Goal: Information Seeking & Learning: Compare options

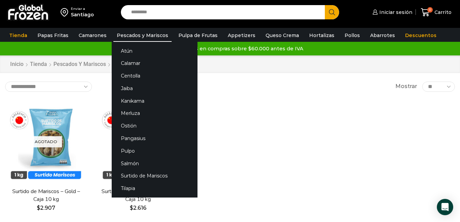
click at [126, 33] on link "Pescados y Mariscos" at bounding box center [142, 35] width 58 height 13
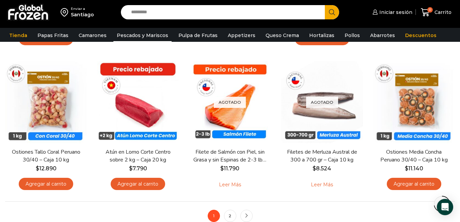
scroll to position [510, 0]
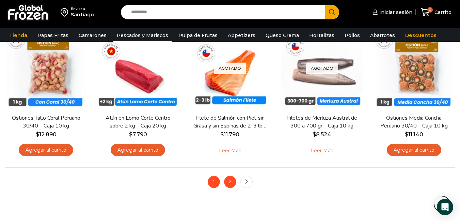
click at [227, 186] on link "2" at bounding box center [230, 182] width 12 height 12
click at [227, 182] on link "2" at bounding box center [230, 182] width 12 height 12
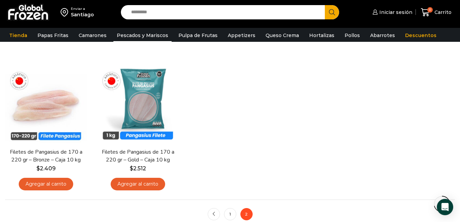
scroll to position [476, 0]
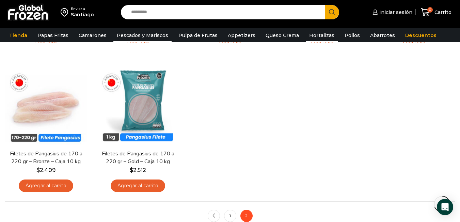
click at [313, 33] on link "Hortalizas" at bounding box center [321, 35] width 32 height 13
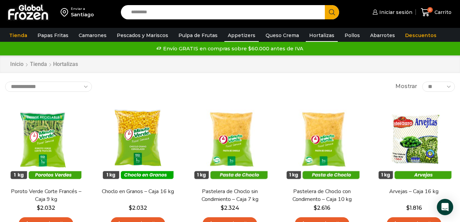
click at [239, 33] on link "Appetizers" at bounding box center [241, 35] width 34 height 13
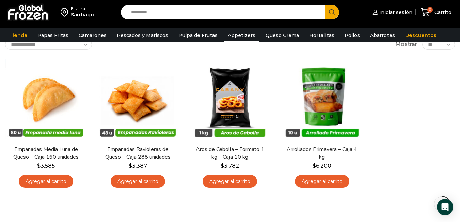
scroll to position [34, 0]
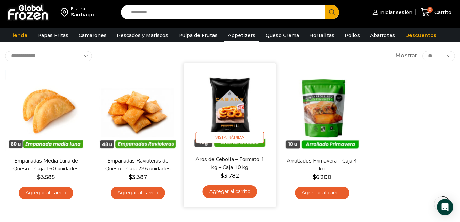
click at [223, 117] on img at bounding box center [230, 109] width 82 height 82
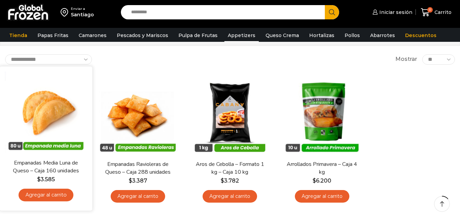
scroll to position [34, 0]
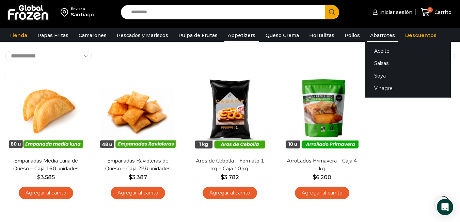
click at [366, 32] on link "Abarrotes" at bounding box center [382, 35] width 32 height 13
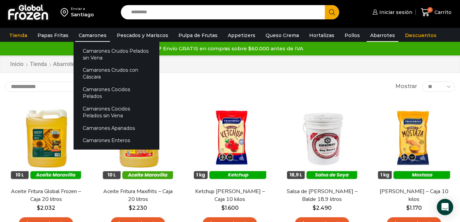
click at [87, 35] on link "Camarones" at bounding box center [92, 35] width 35 height 13
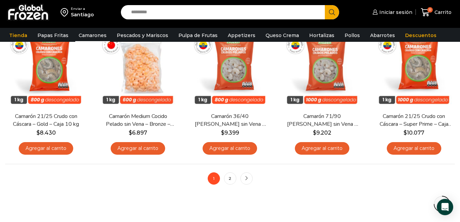
scroll to position [510, 0]
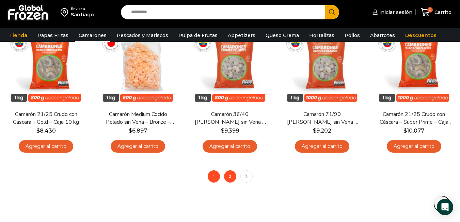
click at [227, 178] on link "2" at bounding box center [230, 176] width 12 height 12
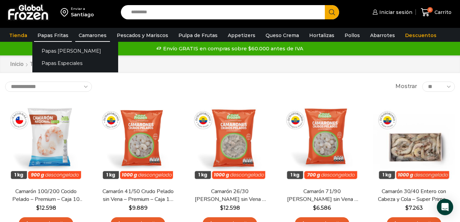
click at [54, 33] on link "Papas Fritas" at bounding box center [53, 35] width 38 height 13
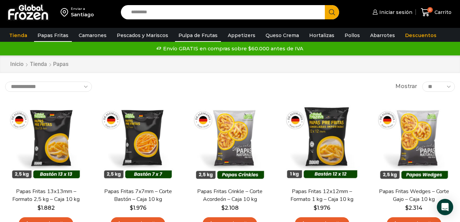
click at [184, 35] on link "Pulpa de Frutas" at bounding box center [198, 35] width 46 height 13
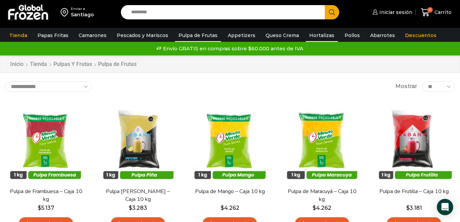
click at [310, 34] on link "Hortalizas" at bounding box center [321, 35] width 32 height 13
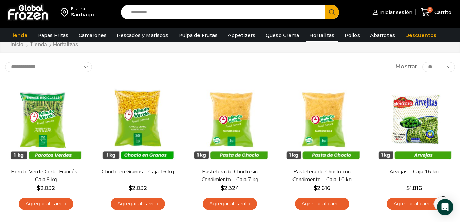
scroll to position [34, 0]
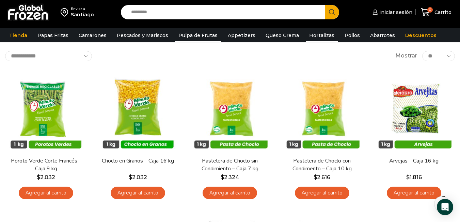
click at [191, 32] on link "Pulpa de Frutas" at bounding box center [198, 35] width 46 height 13
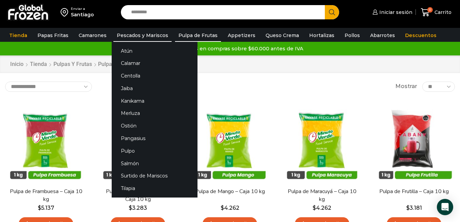
click at [132, 37] on link "Pescados y Mariscos" at bounding box center [142, 35] width 58 height 13
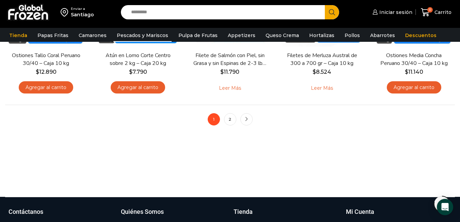
scroll to position [578, 0]
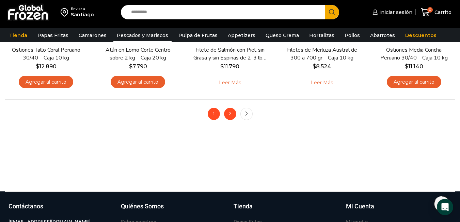
click at [229, 117] on link "2" at bounding box center [230, 114] width 12 height 12
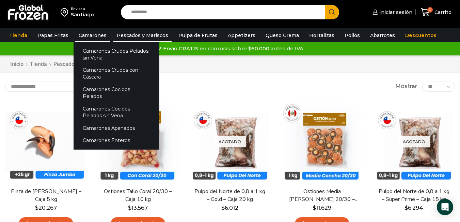
click at [95, 34] on link "Camarones" at bounding box center [92, 35] width 35 height 13
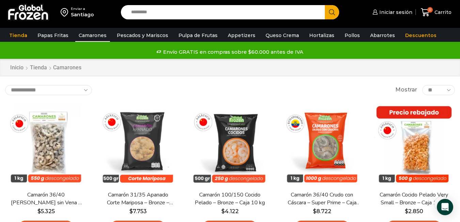
scroll to position [34, 0]
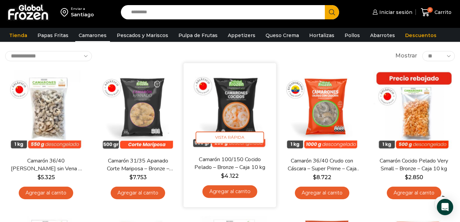
click at [240, 89] on img at bounding box center [230, 109] width 82 height 82
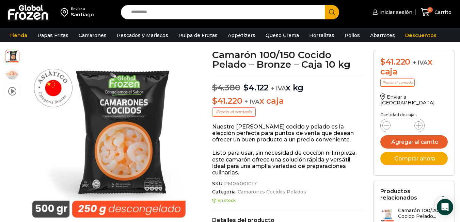
scroll to position [0, 0]
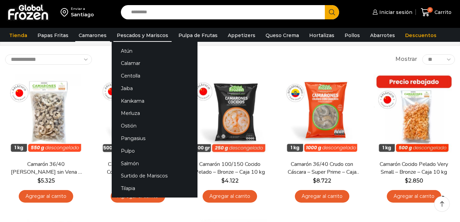
scroll to position [34, 0]
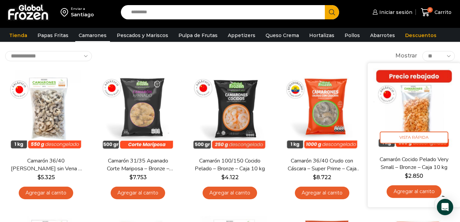
click at [412, 108] on img at bounding box center [413, 109] width 82 height 82
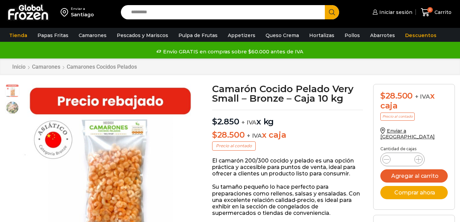
scroll to position [0, 0]
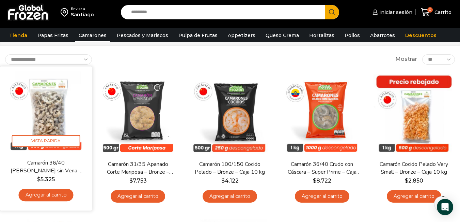
scroll to position [34, 0]
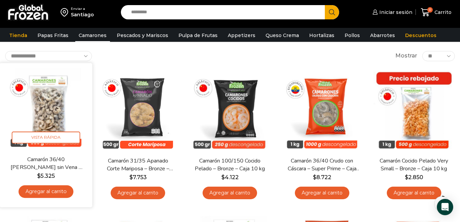
click at [25, 96] on img at bounding box center [46, 109] width 82 height 82
click at [48, 103] on img at bounding box center [46, 109] width 82 height 82
click at [54, 107] on img at bounding box center [46, 109] width 82 height 82
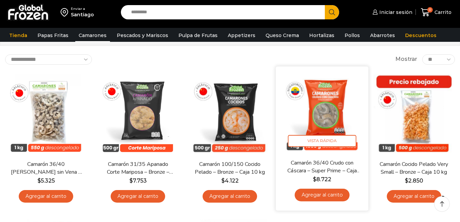
scroll to position [34, 0]
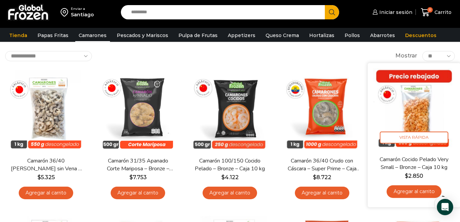
click at [409, 114] on img at bounding box center [413, 109] width 82 height 82
